Goal: Use online tool/utility: Utilize a website feature to perform a specific function

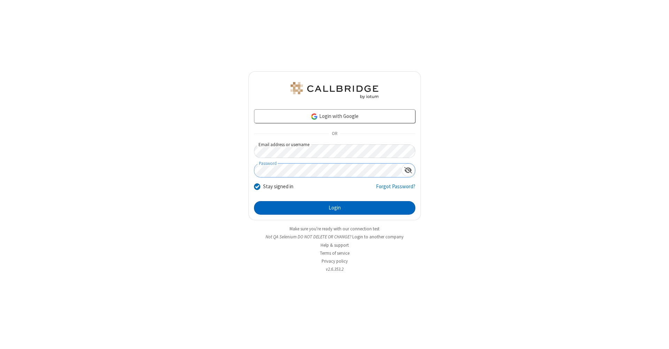
click at [334, 208] on button "Login" at bounding box center [334, 208] width 161 height 14
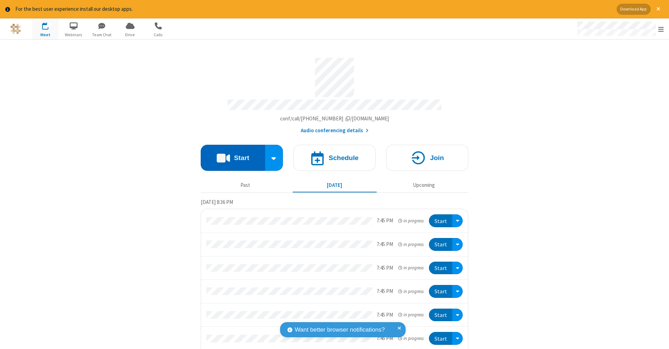
click at [230, 154] on button "Start" at bounding box center [233, 158] width 64 height 26
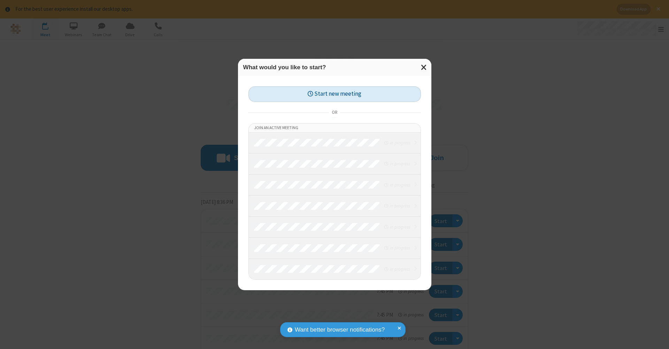
click at [334, 94] on button "Start new meeting" at bounding box center [334, 94] width 172 height 16
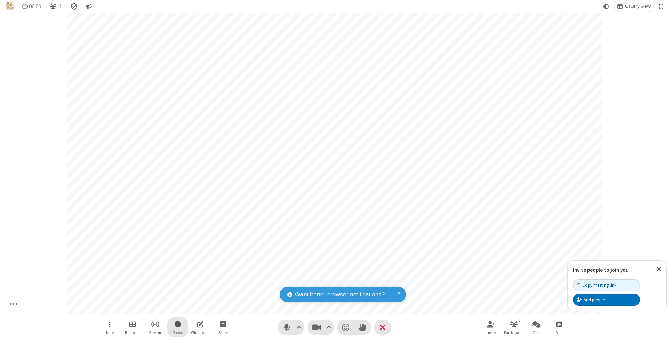
click at [178, 327] on span "Start recording" at bounding box center [177, 323] width 7 height 9
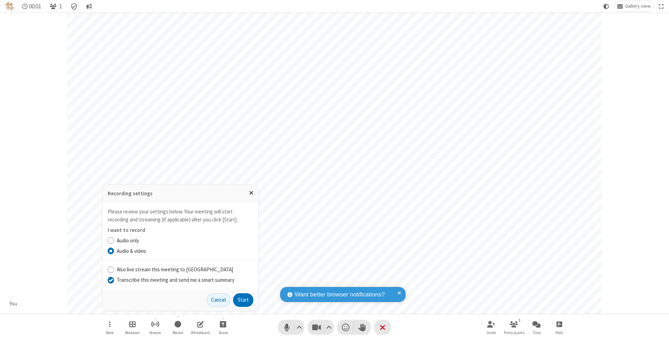
click at [110, 280] on input "Transcribe this meeting and send me a smart summary" at bounding box center [111, 279] width 7 height 7
click at [185, 251] on label "Audio & video" at bounding box center [185, 251] width 137 height 8
click at [114, 251] on input "Audio & video" at bounding box center [111, 250] width 7 height 7
click at [243, 300] on button "Start" at bounding box center [243, 300] width 20 height 14
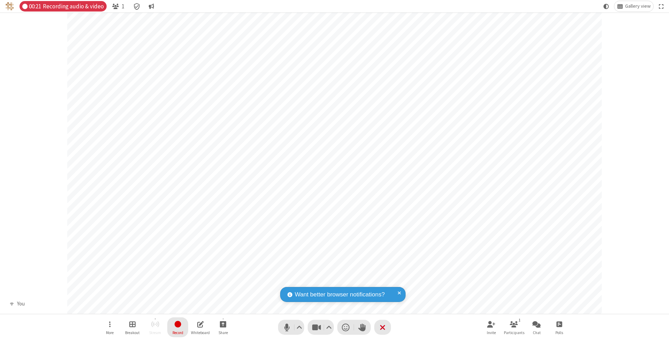
click at [178, 327] on span "Stop recording" at bounding box center [177, 323] width 9 height 9
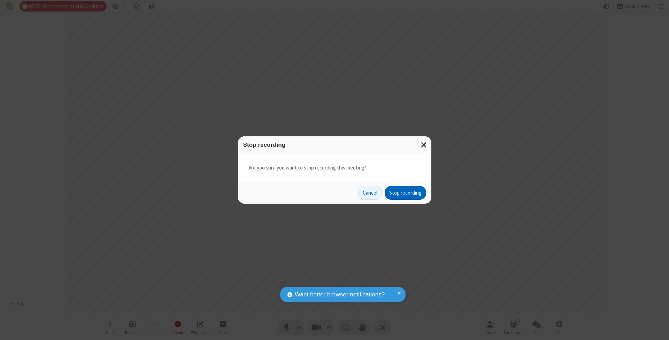
click at [405, 192] on button "Stop recording" at bounding box center [405, 193] width 41 height 14
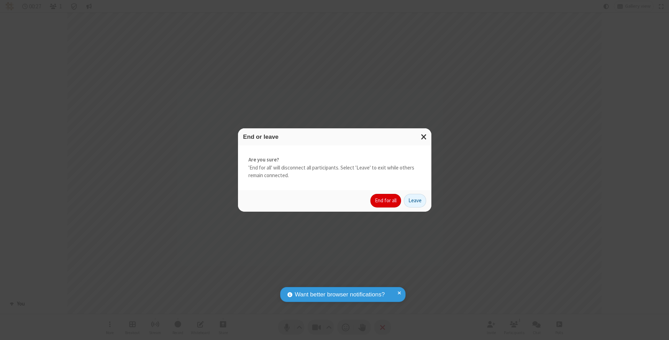
click at [386, 200] on button "End for all" at bounding box center [385, 201] width 31 height 14
